Goal: Check status: Check status

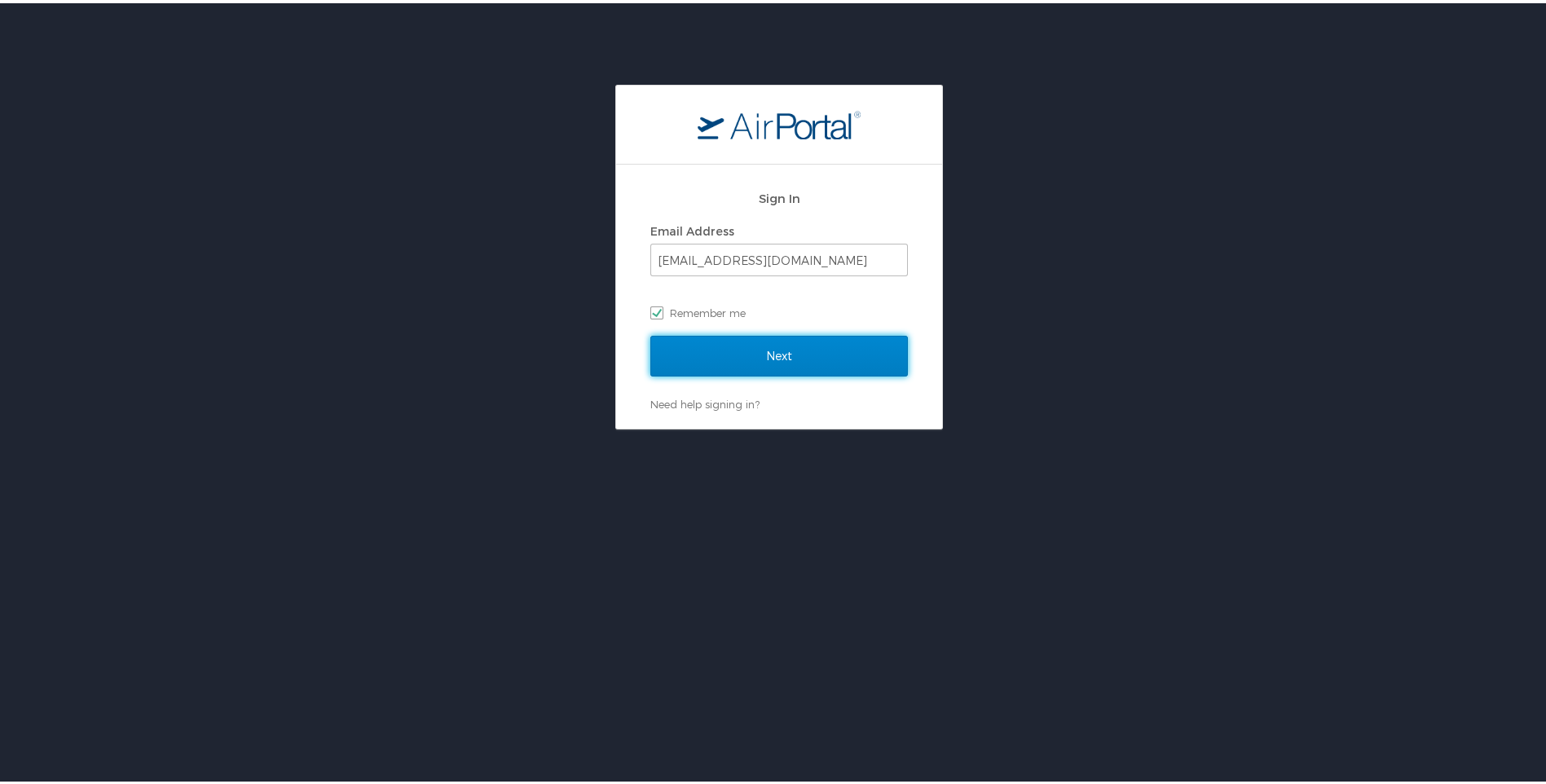
click at [723, 360] on input "Next" at bounding box center [779, 352] width 257 height 41
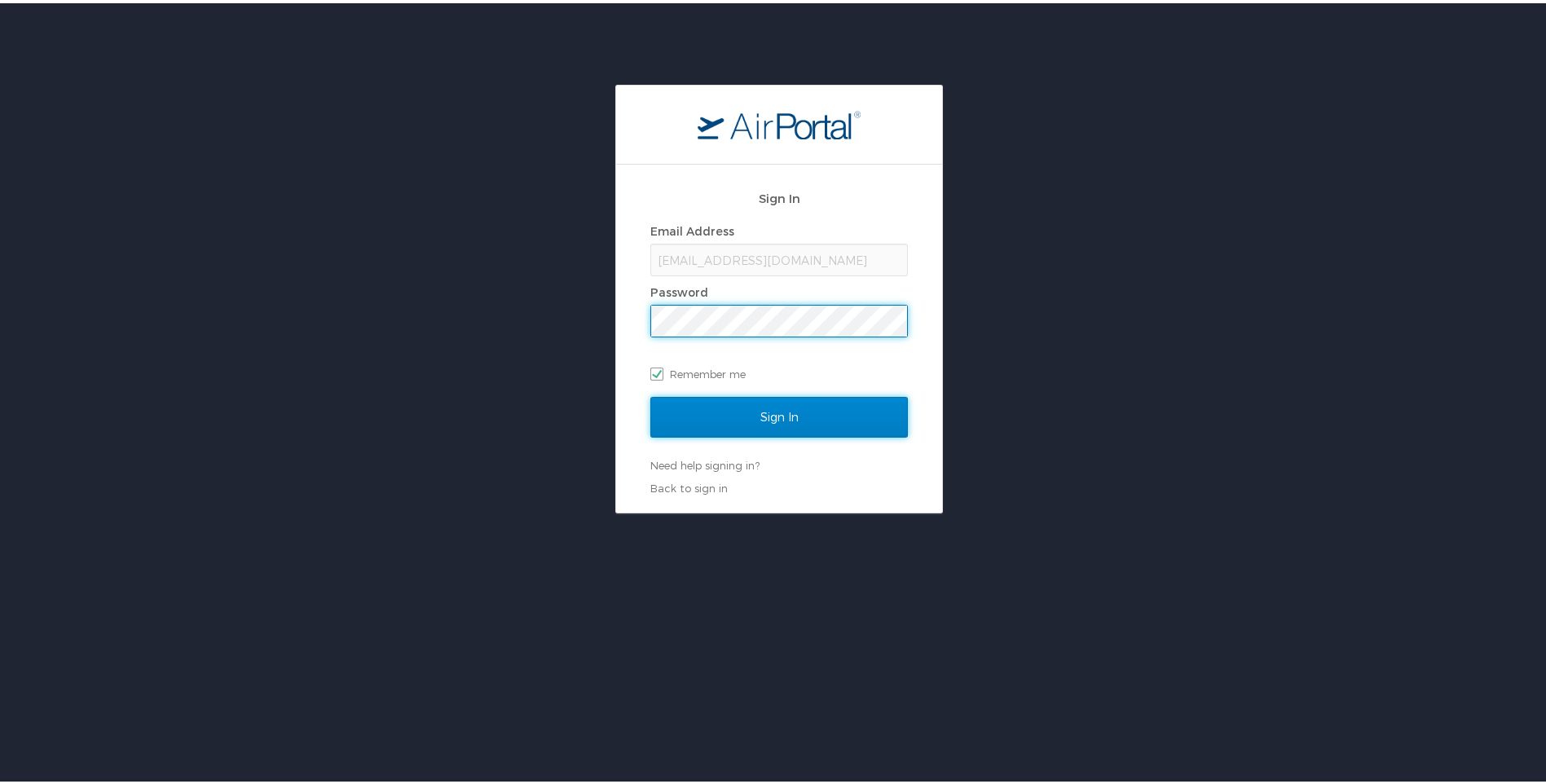
click at [743, 411] on input "Sign In" at bounding box center [779, 414] width 257 height 41
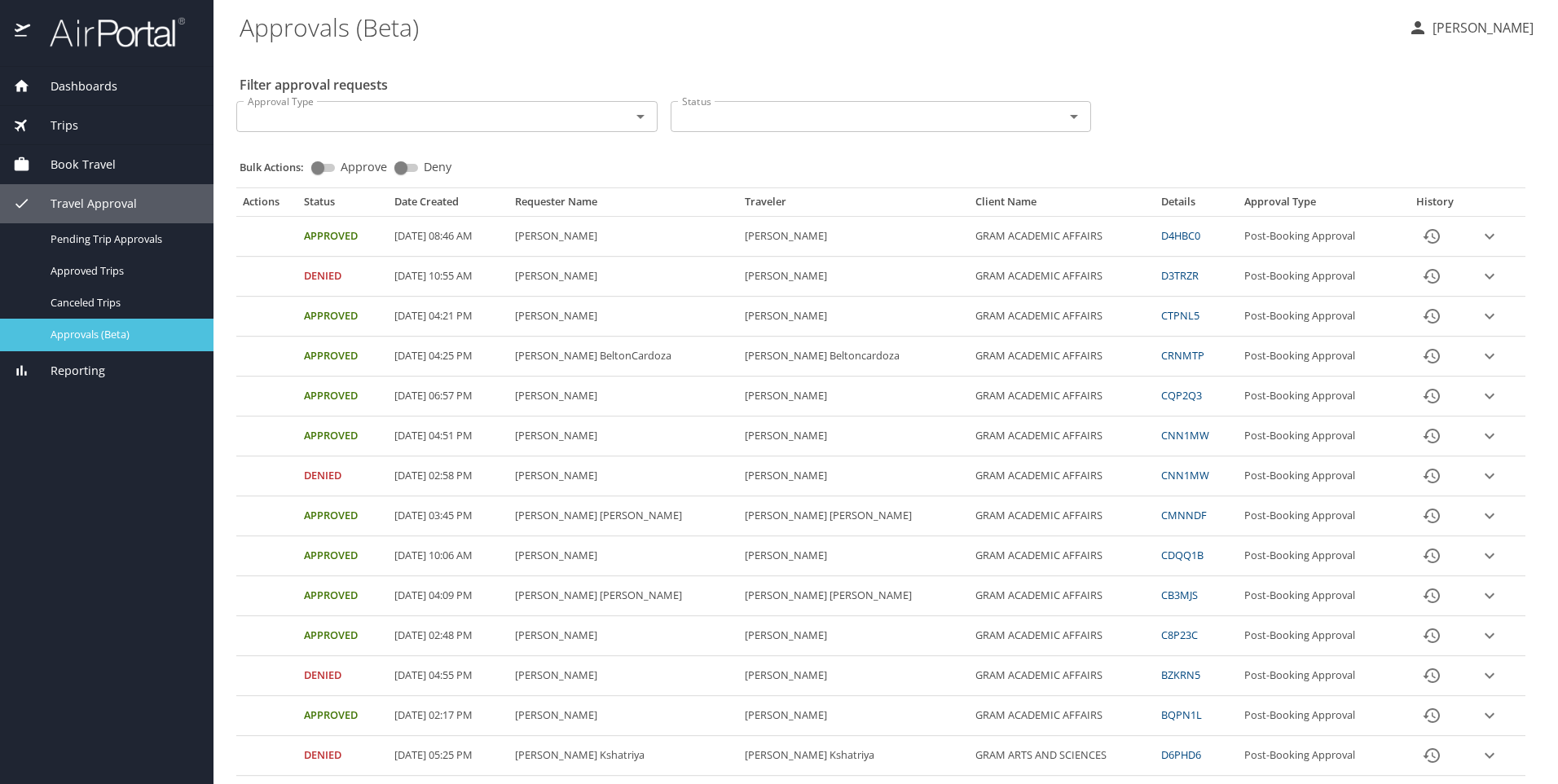
click at [88, 335] on span "Approvals (Beta)" at bounding box center [122, 334] width 143 height 16
